Goal: Transaction & Acquisition: Purchase product/service

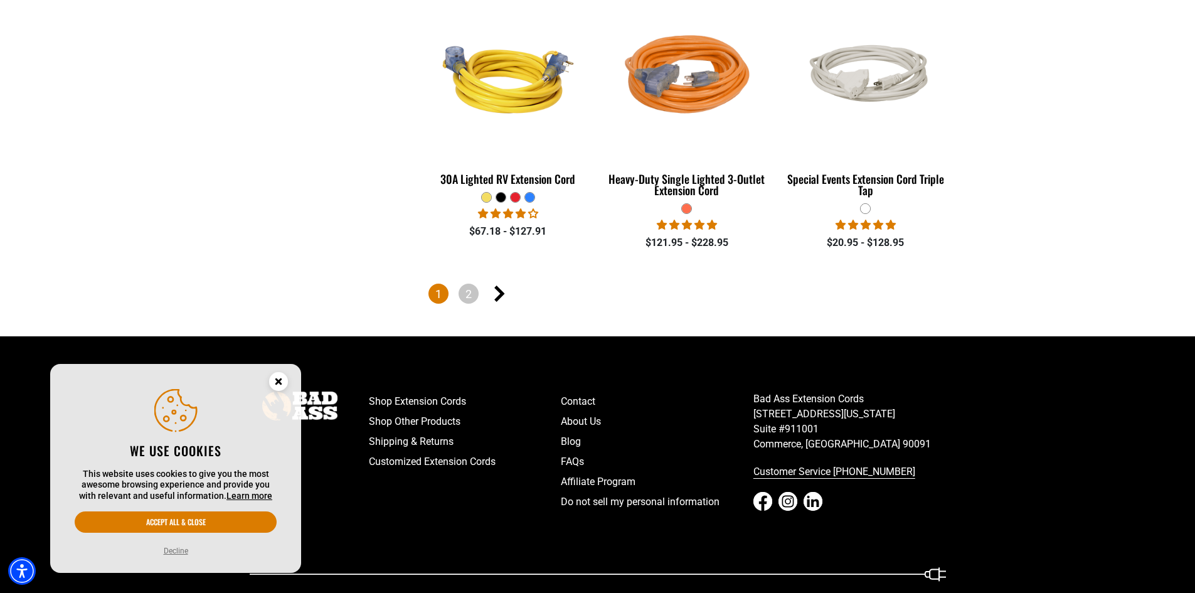
scroll to position [2949, 0]
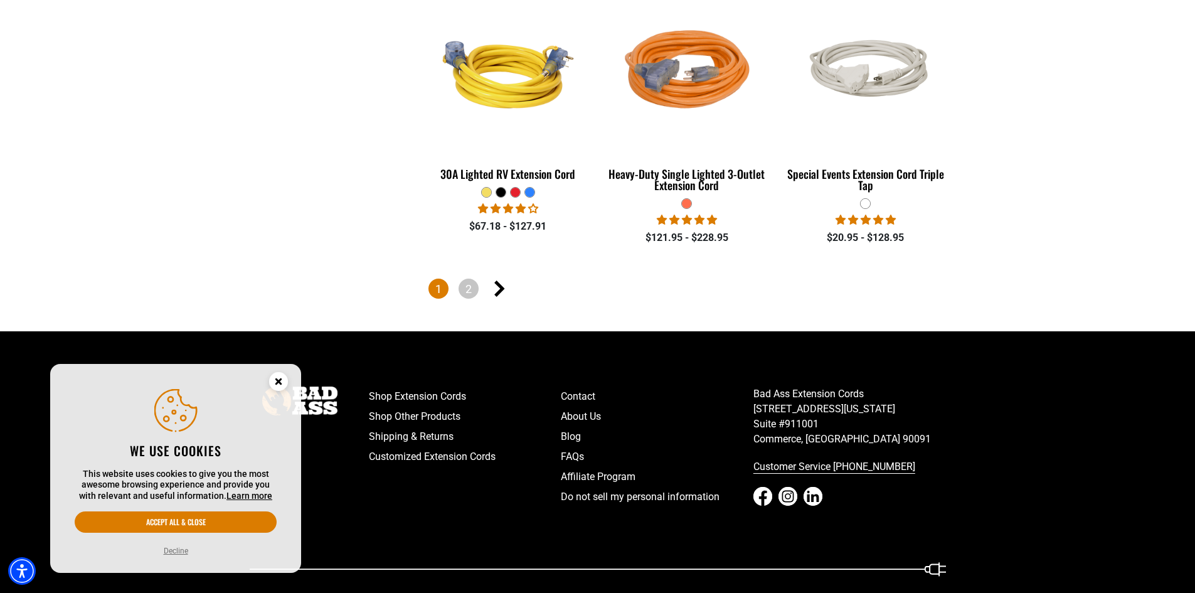
click at [279, 377] on circle "Close this option" at bounding box center [278, 381] width 19 height 19
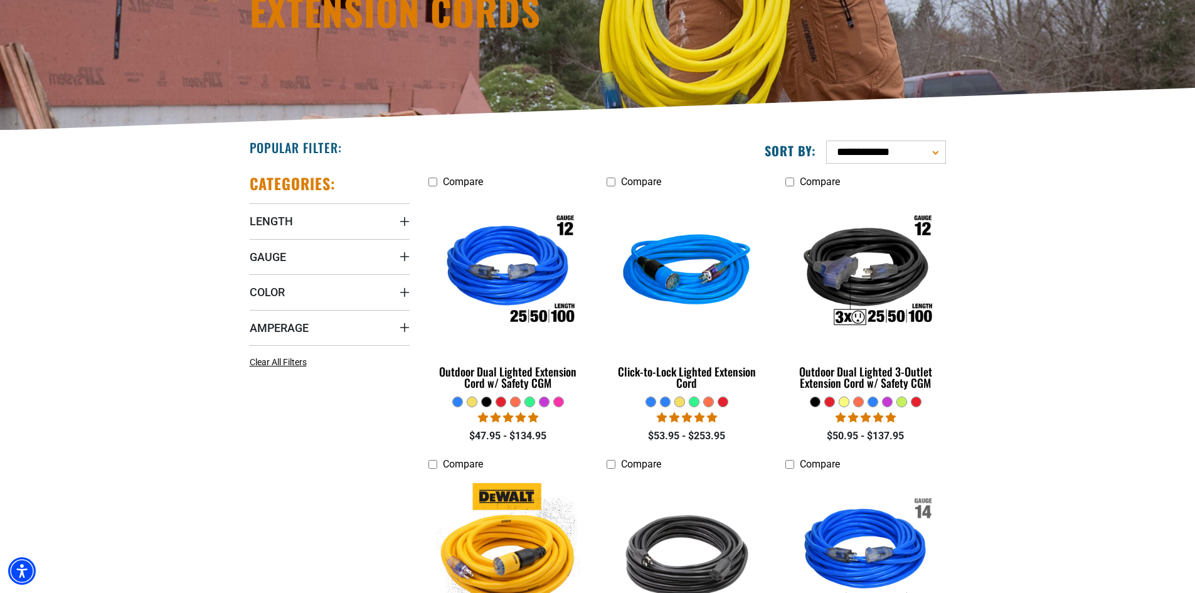
scroll to position [188, 0]
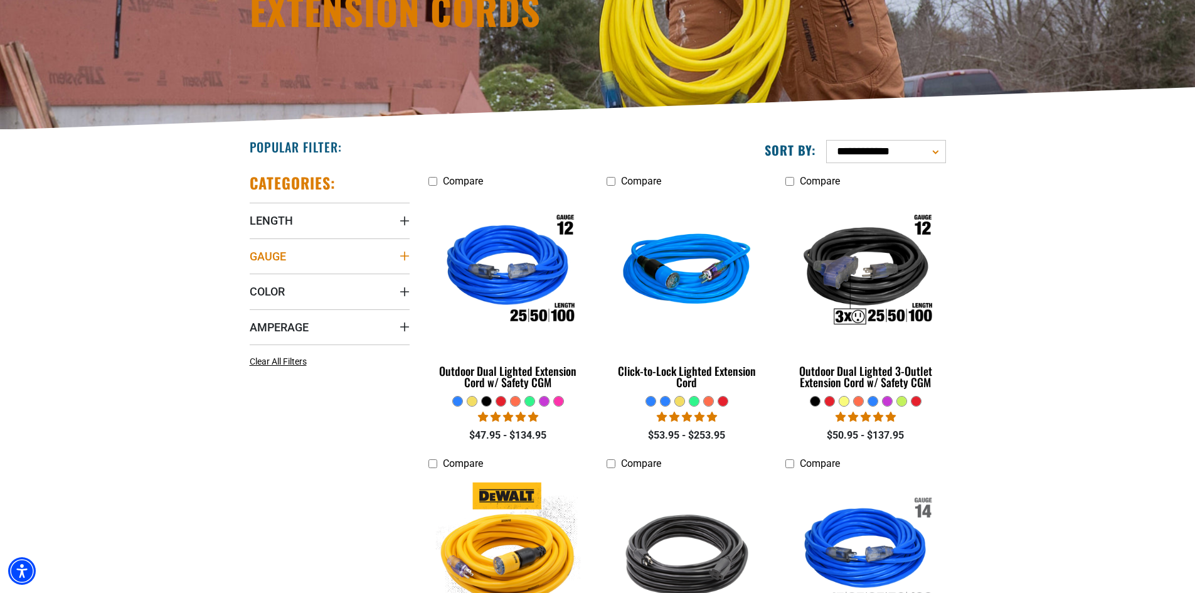
click at [269, 258] on span "Gauge" at bounding box center [268, 256] width 36 height 14
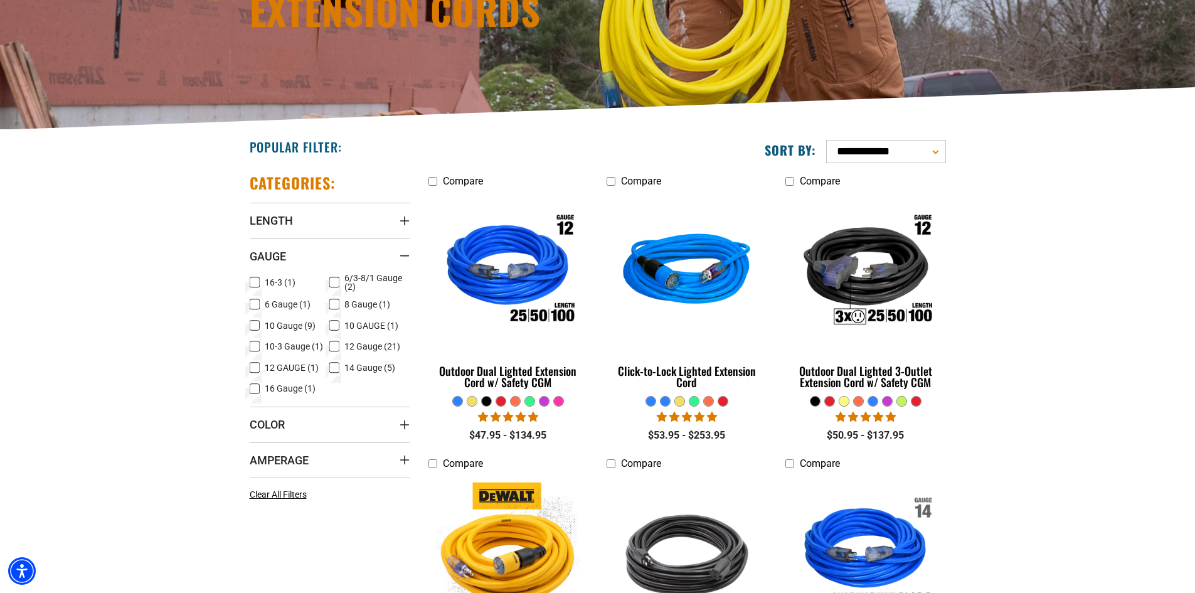
click at [329, 346] on rect at bounding box center [334, 346] width 10 height 10
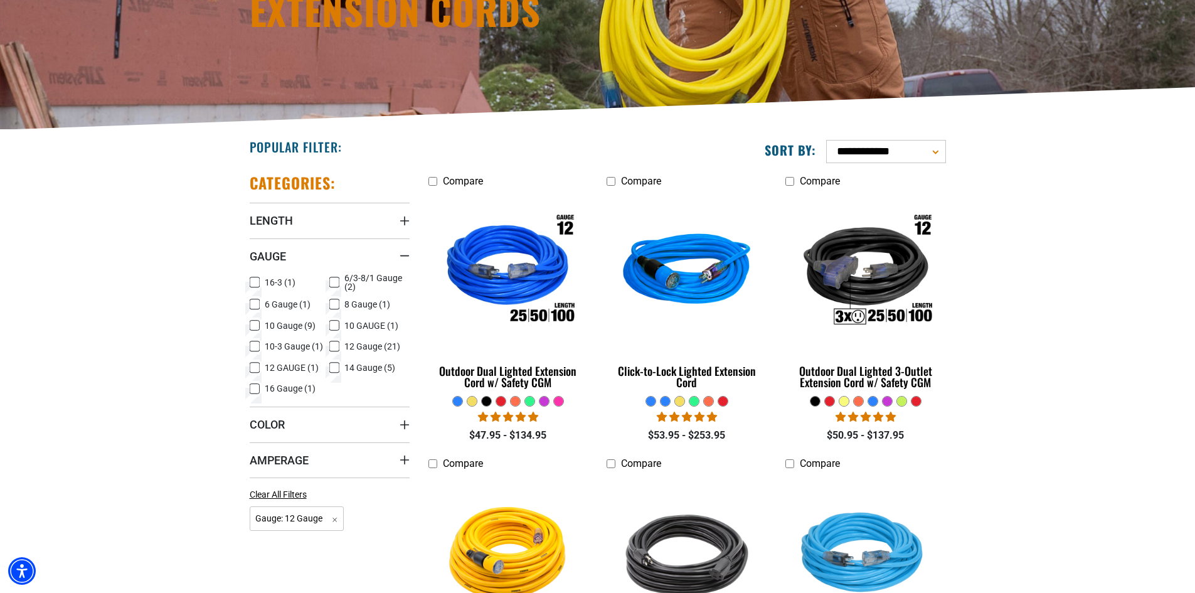
click at [258, 368] on icon at bounding box center [255, 367] width 10 height 16
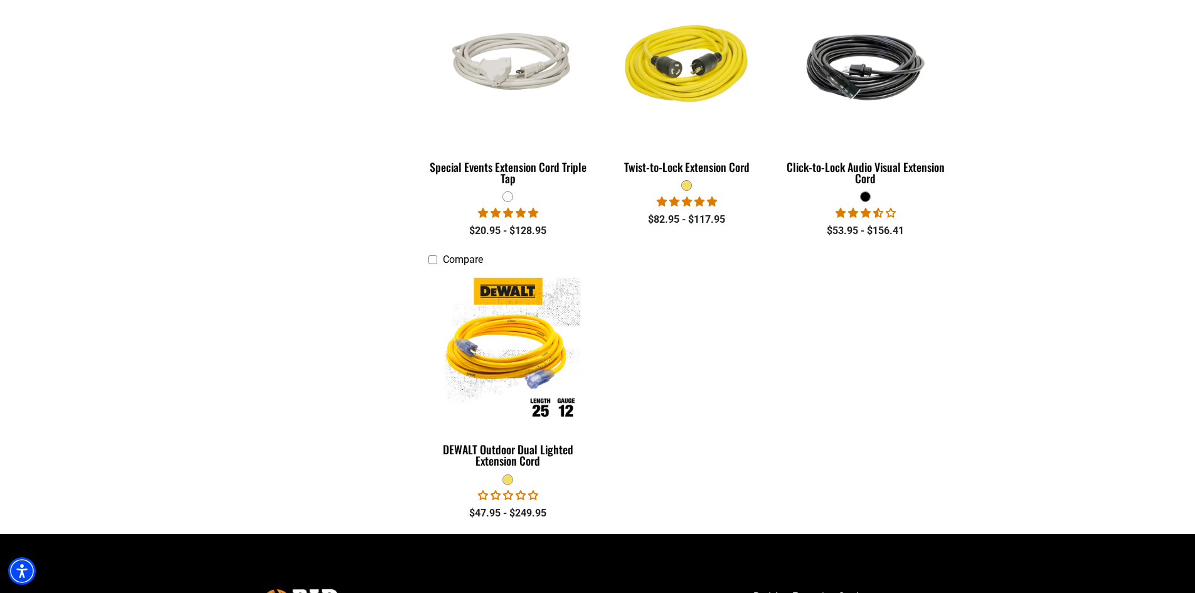
scroll to position [2133, 0]
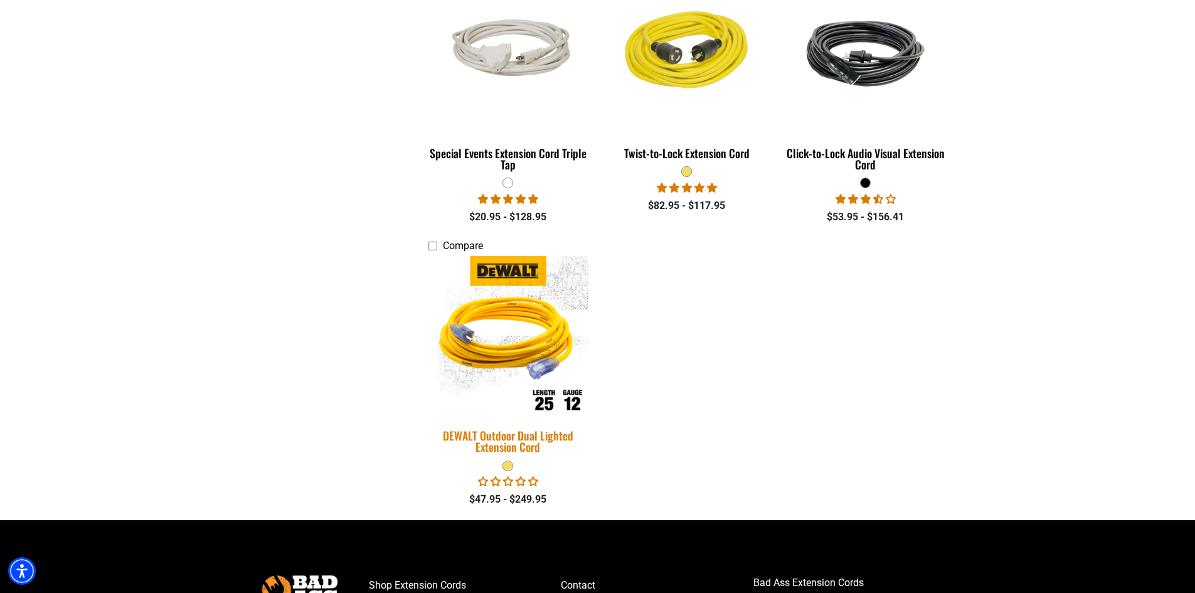
click at [515, 350] on img at bounding box center [508, 336] width 176 height 161
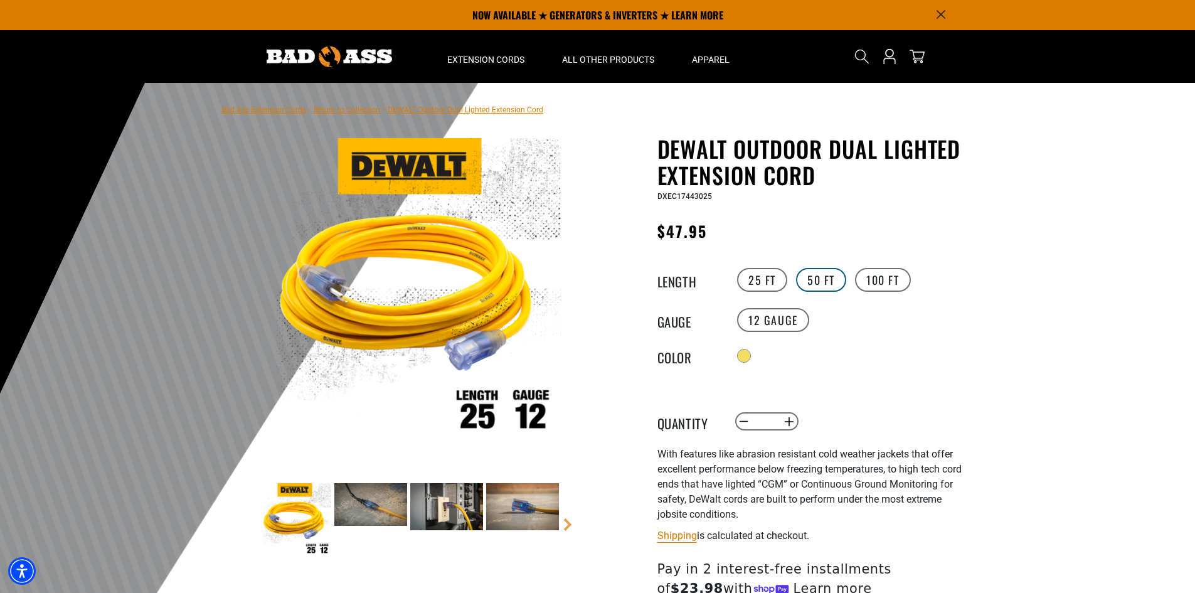
click at [822, 279] on label "50 FT" at bounding box center [821, 280] width 50 height 24
click at [880, 278] on label "100 FT" at bounding box center [883, 280] width 56 height 24
